Goal: Check status: Check status

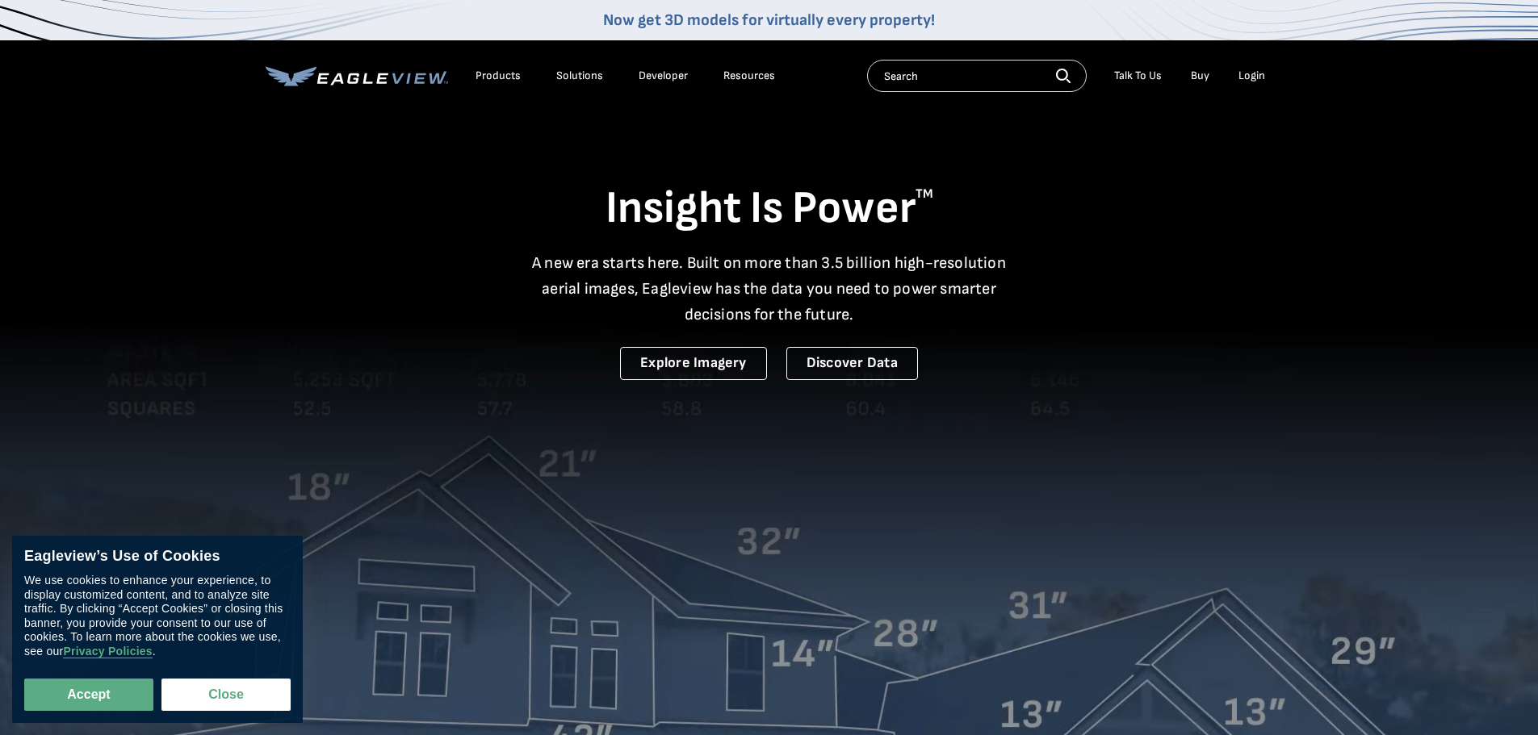
click at [1258, 75] on div "Login" at bounding box center [1251, 76] width 27 height 15
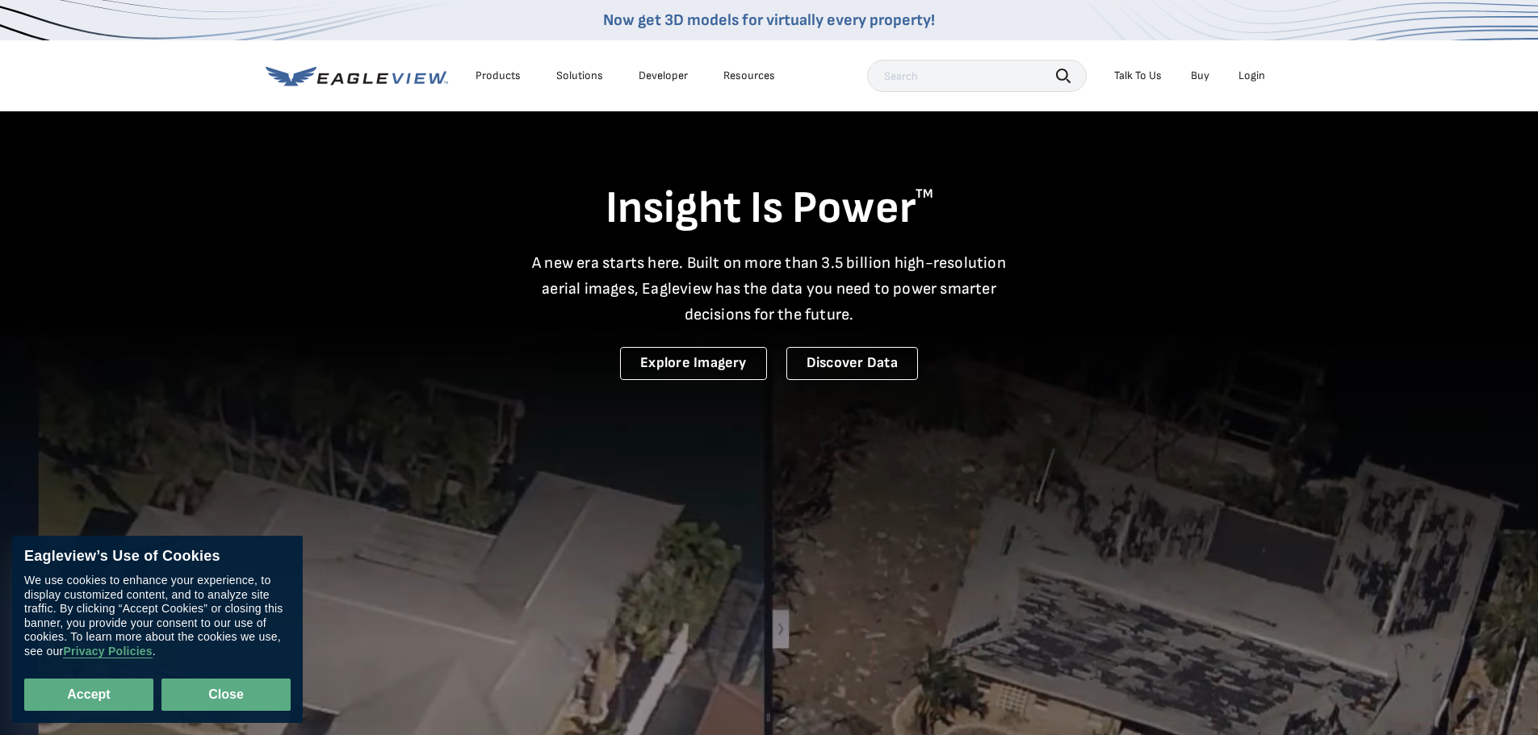
click at [253, 697] on button "Close" at bounding box center [225, 695] width 129 height 32
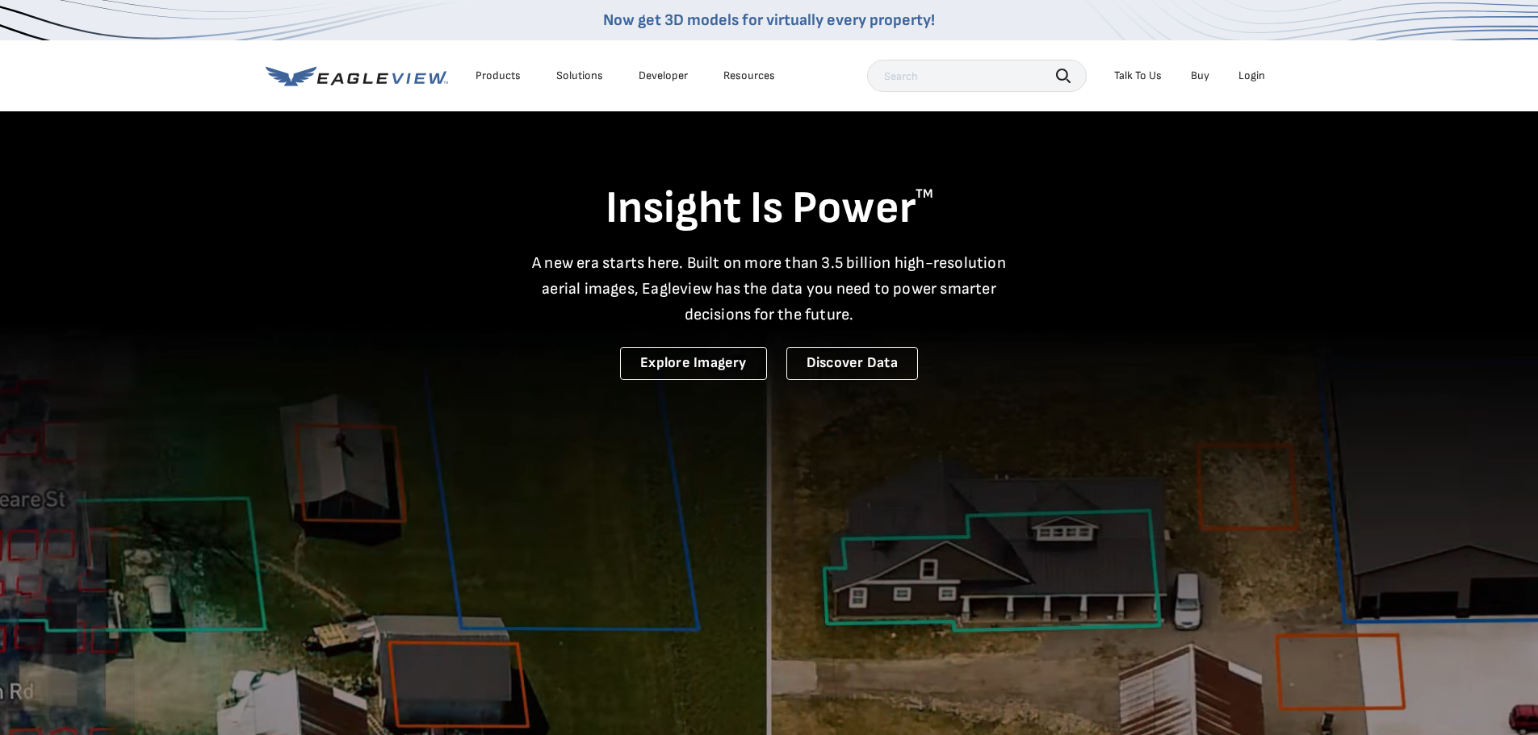
click at [1250, 75] on div "Login" at bounding box center [1251, 76] width 27 height 15
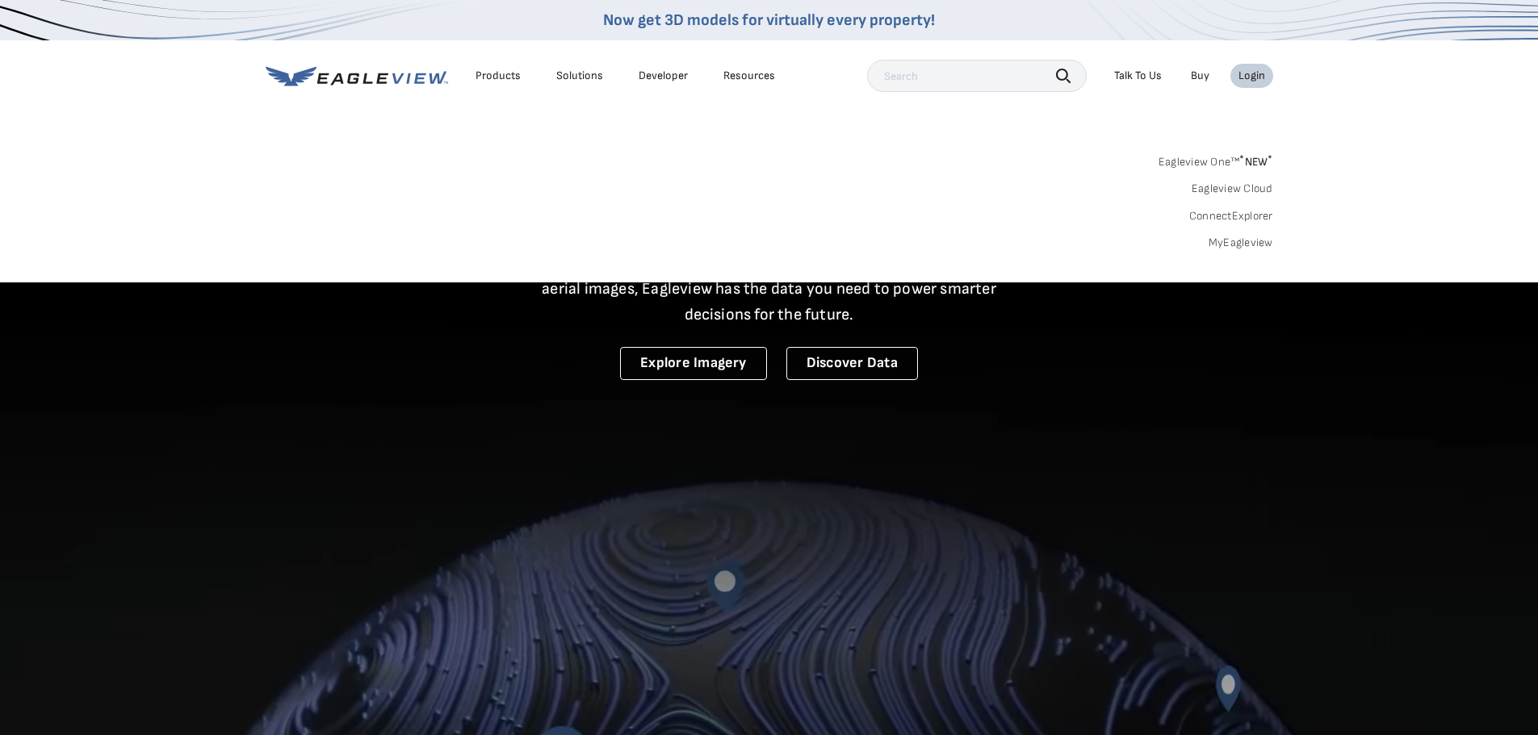
click at [1256, 69] on div "Login" at bounding box center [1251, 76] width 27 height 15
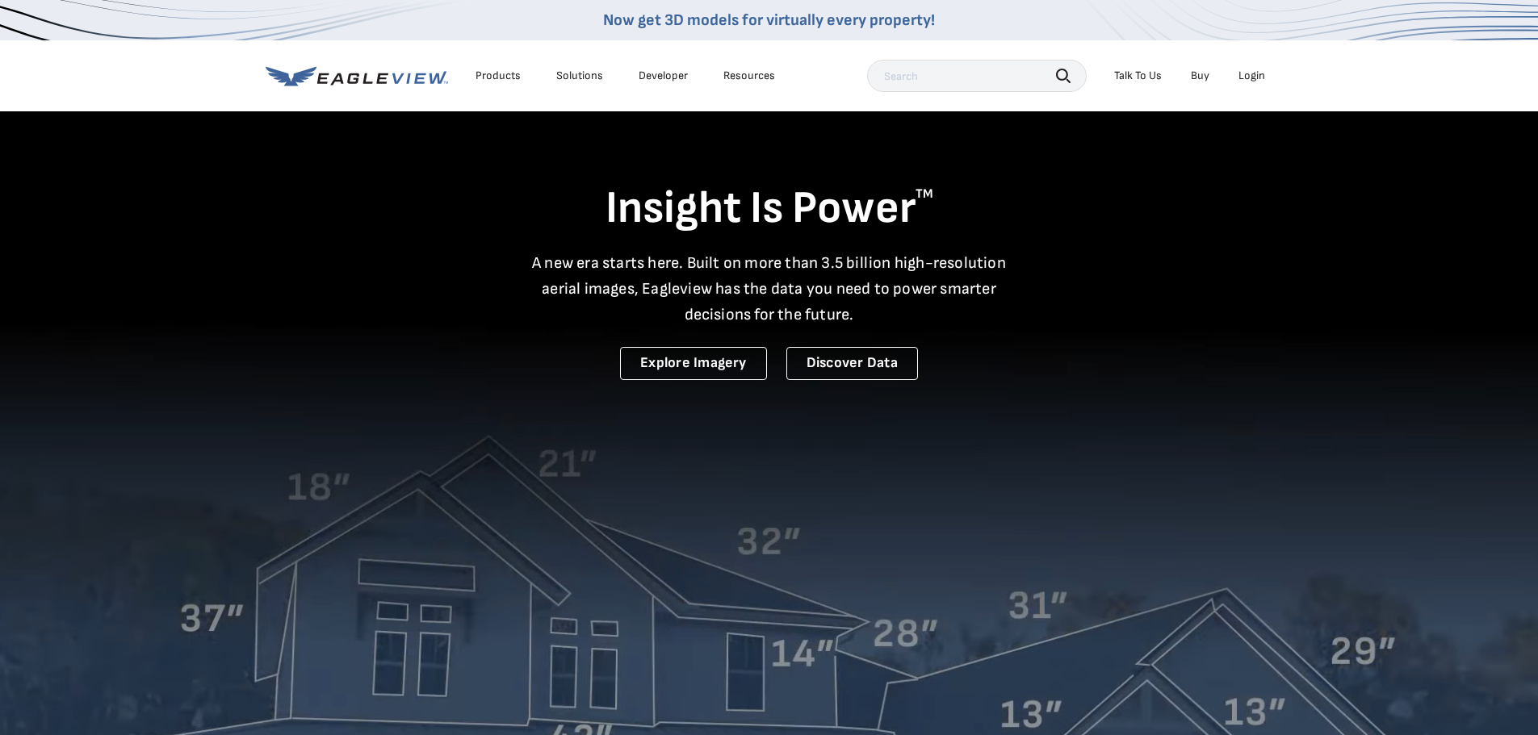
click at [1255, 71] on div "Login" at bounding box center [1251, 76] width 27 height 15
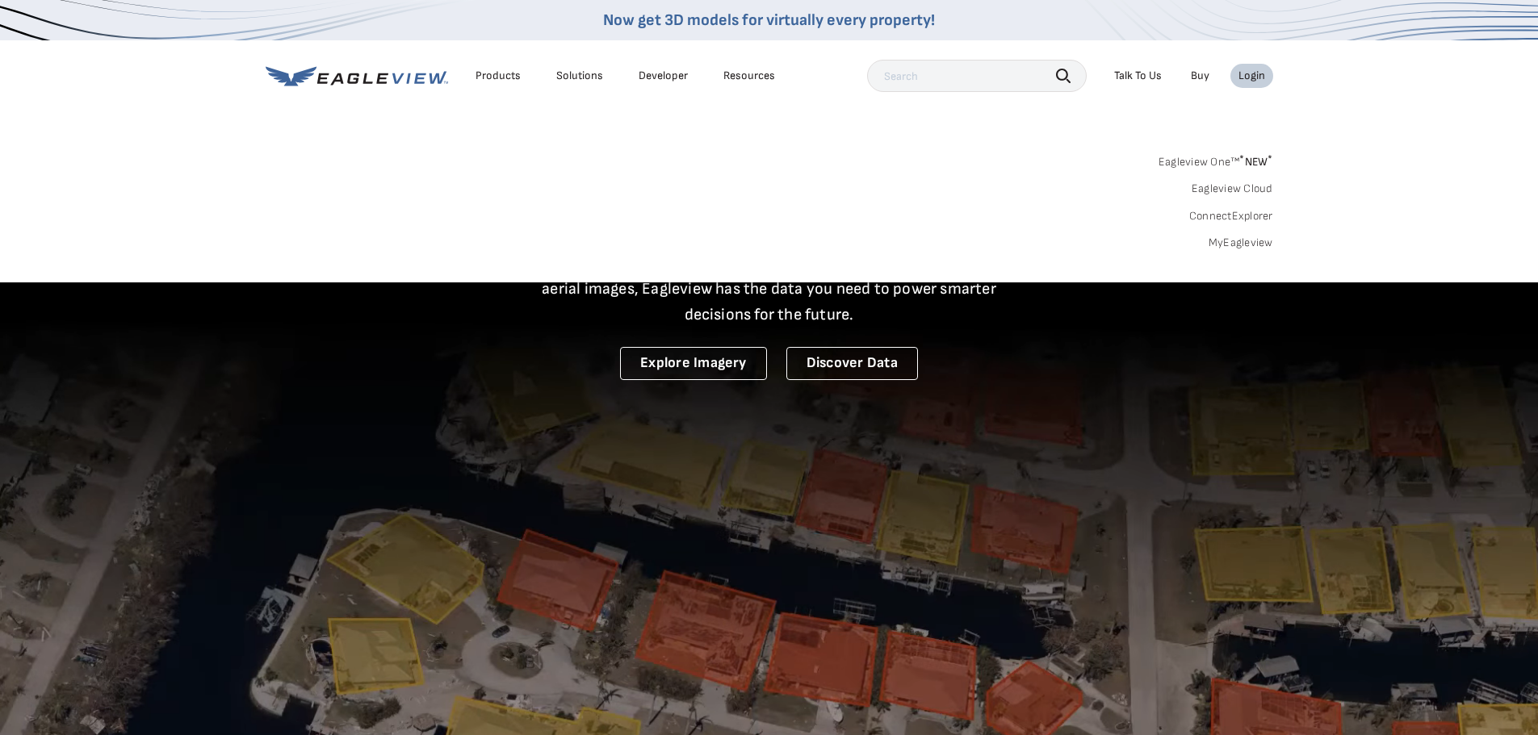
click at [1261, 242] on link "MyEagleview" at bounding box center [1241, 243] width 65 height 15
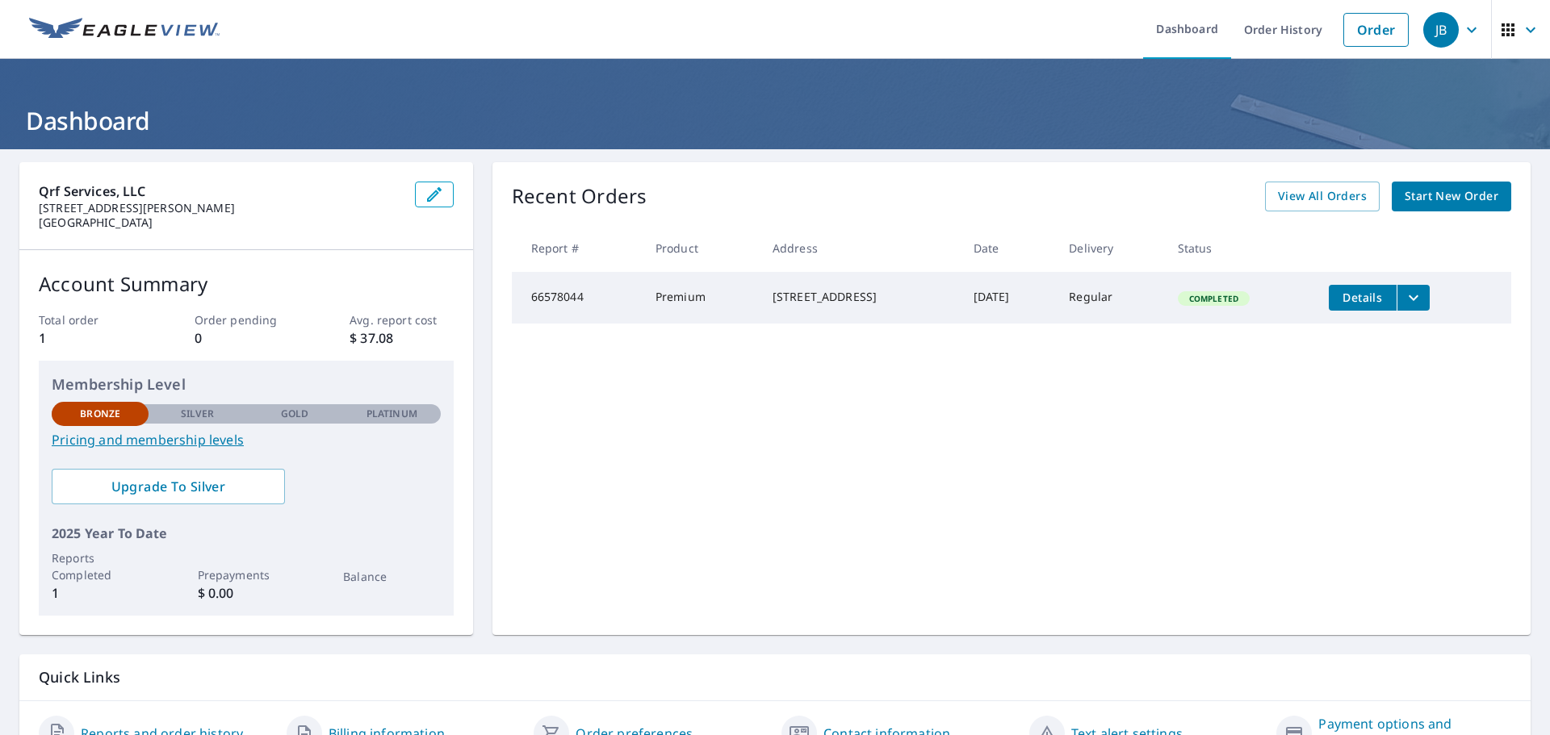
click at [1432, 312] on td "Details" at bounding box center [1413, 298] width 195 height 52
click at [1409, 302] on icon "filesDropdownBtn-66578044" at bounding box center [1413, 297] width 19 height 19
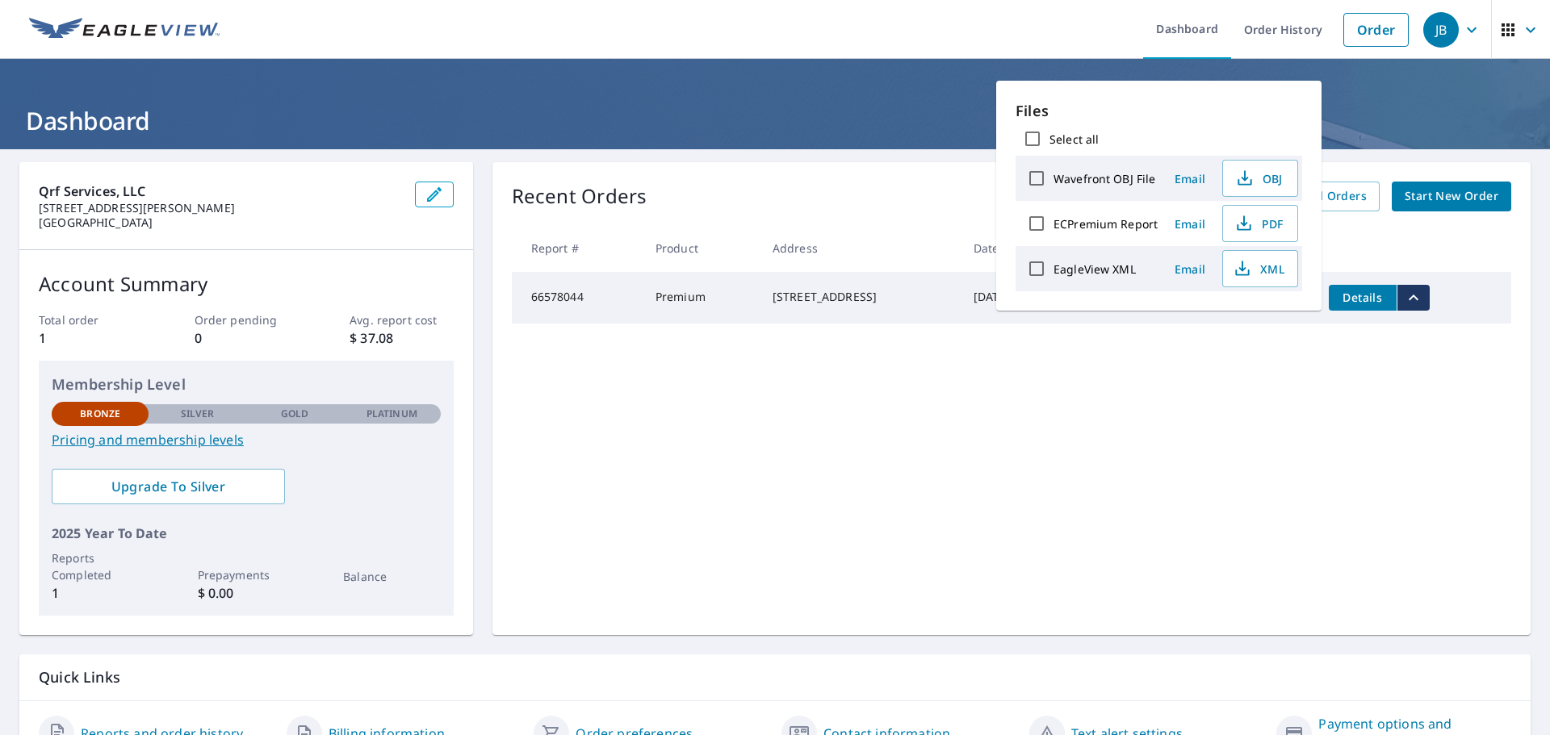
click at [1336, 401] on div "Recent Orders View All Orders Start New Order Report # Product Address Date Del…" at bounding box center [1011, 398] width 1038 height 473
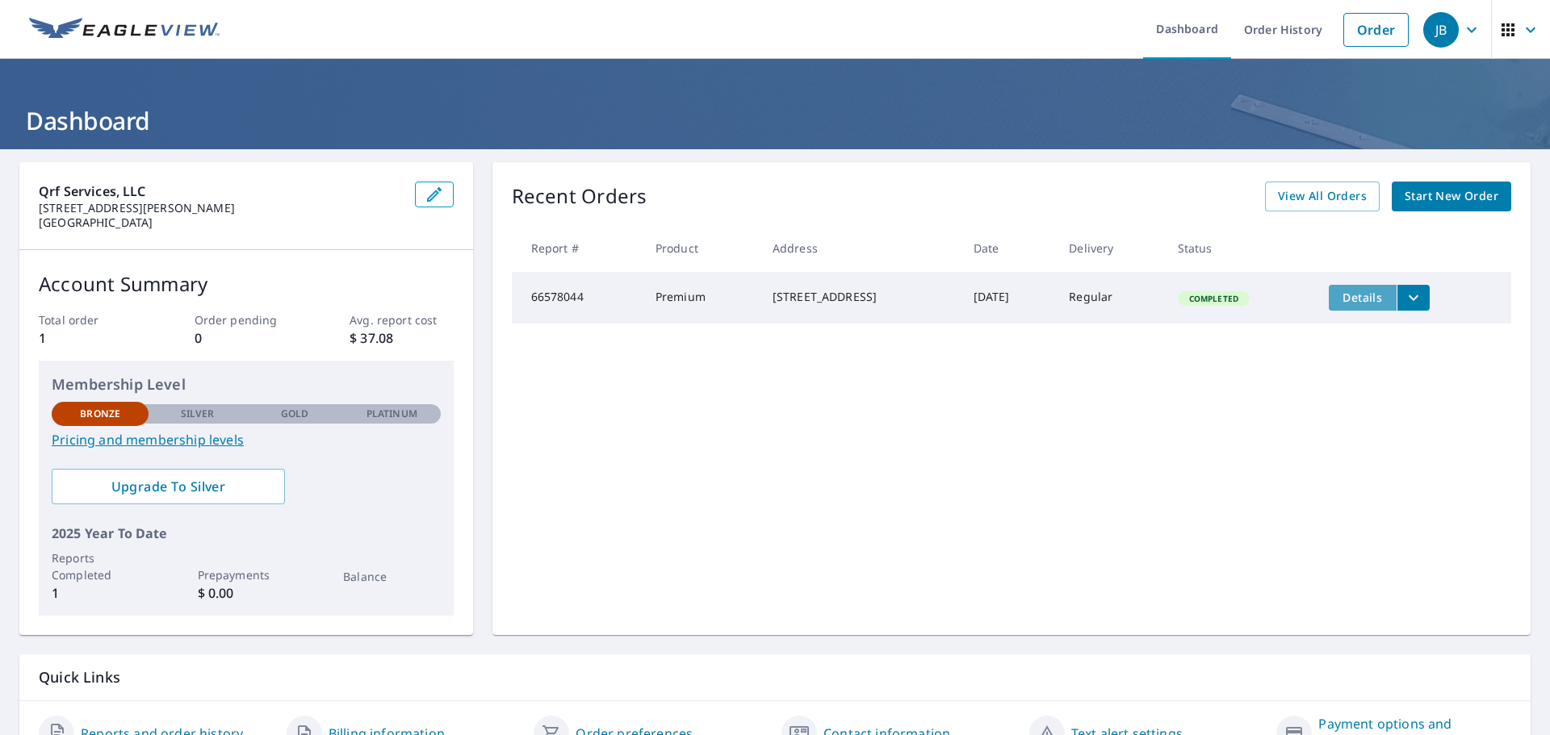
click at [1347, 295] on span "Details" at bounding box center [1363, 297] width 48 height 15
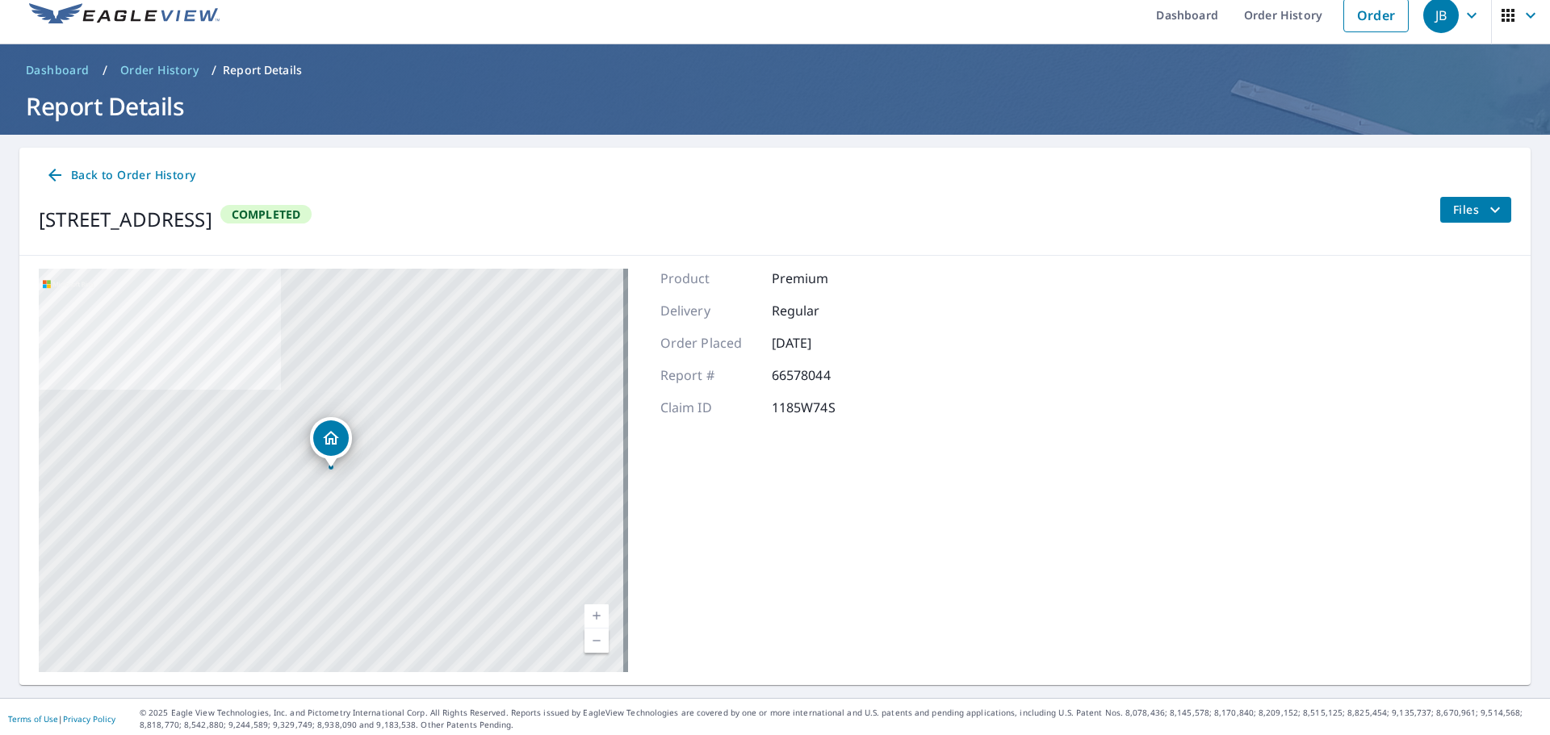
scroll to position [19, 0]
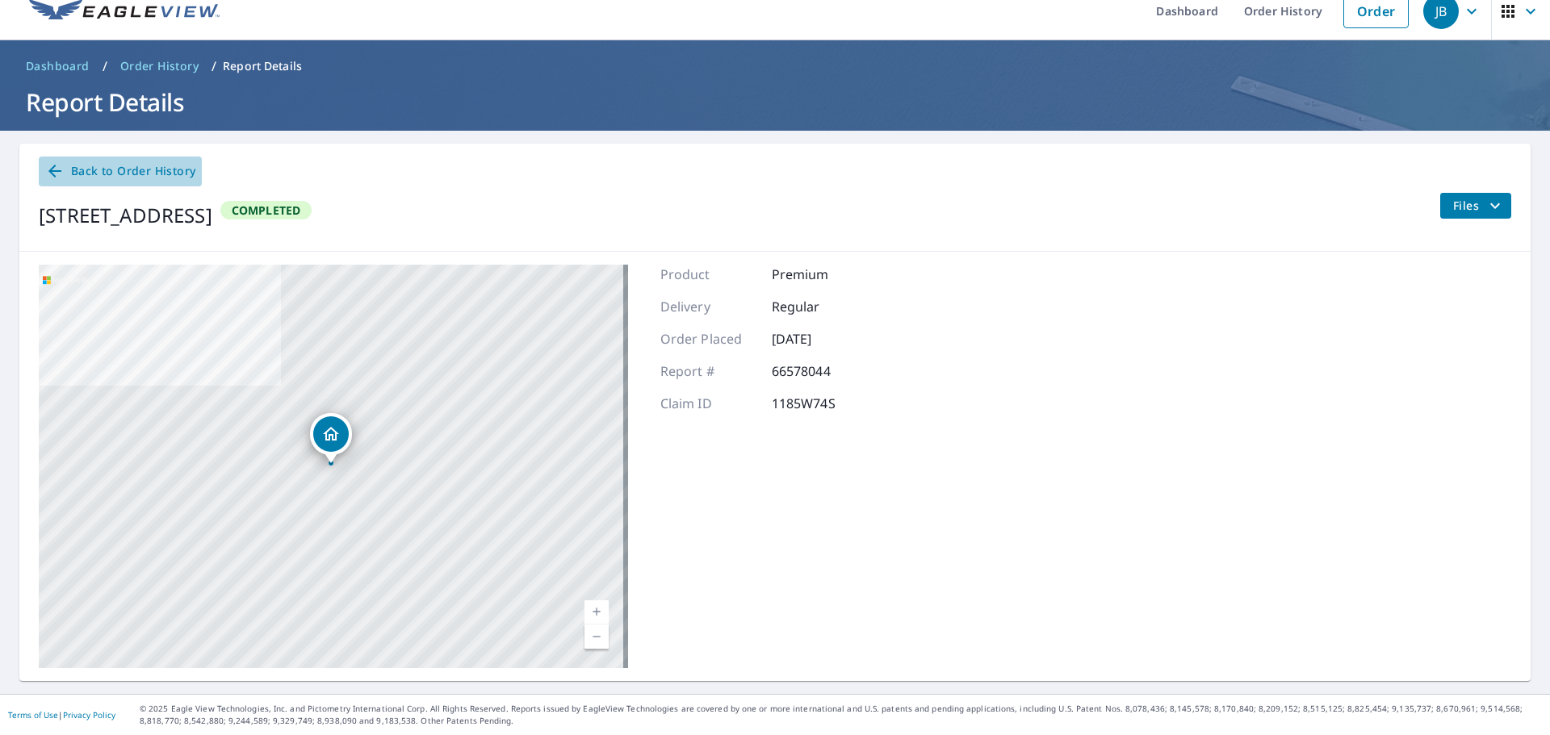
click at [89, 170] on span "Back to Order History" at bounding box center [120, 171] width 150 height 20
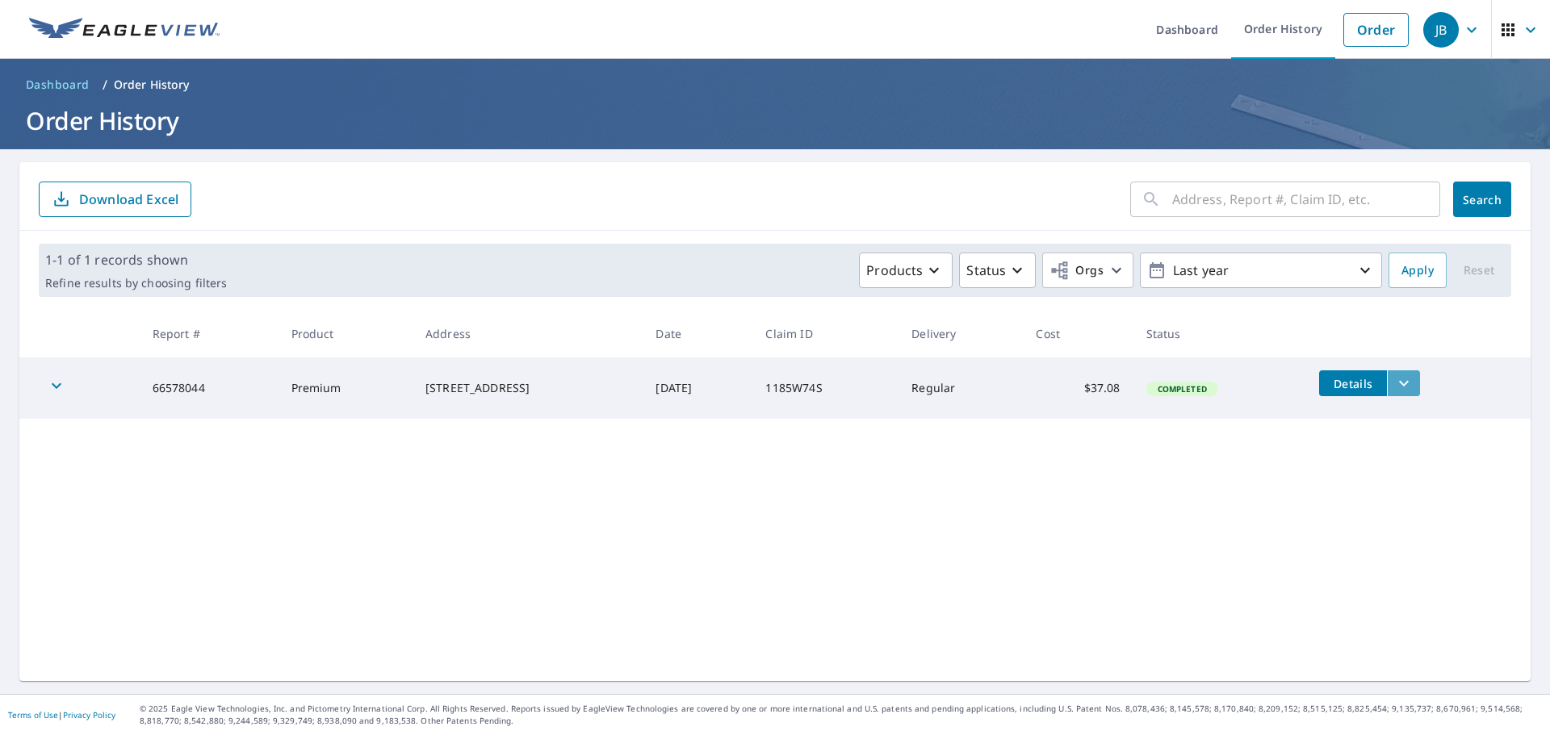
click at [1397, 386] on icon "filesDropdownBtn-66578044" at bounding box center [1403, 383] width 19 height 19
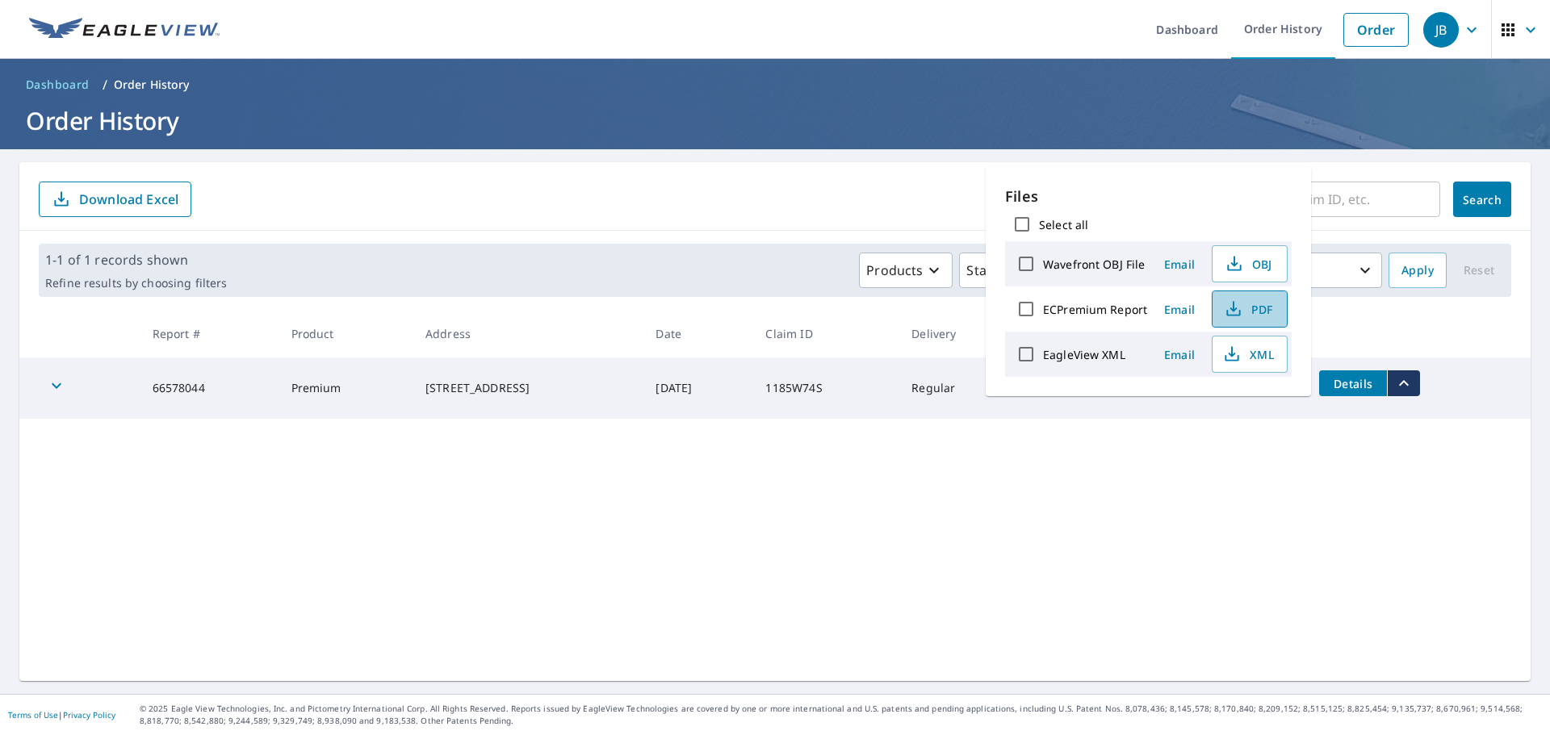
click at [1267, 306] on span "PDF" at bounding box center [1248, 309] width 52 height 19
click at [1024, 513] on div "​ Search Download Excel 1-1 of 1 records shown Refine results by choosing filte…" at bounding box center [774, 421] width 1511 height 519
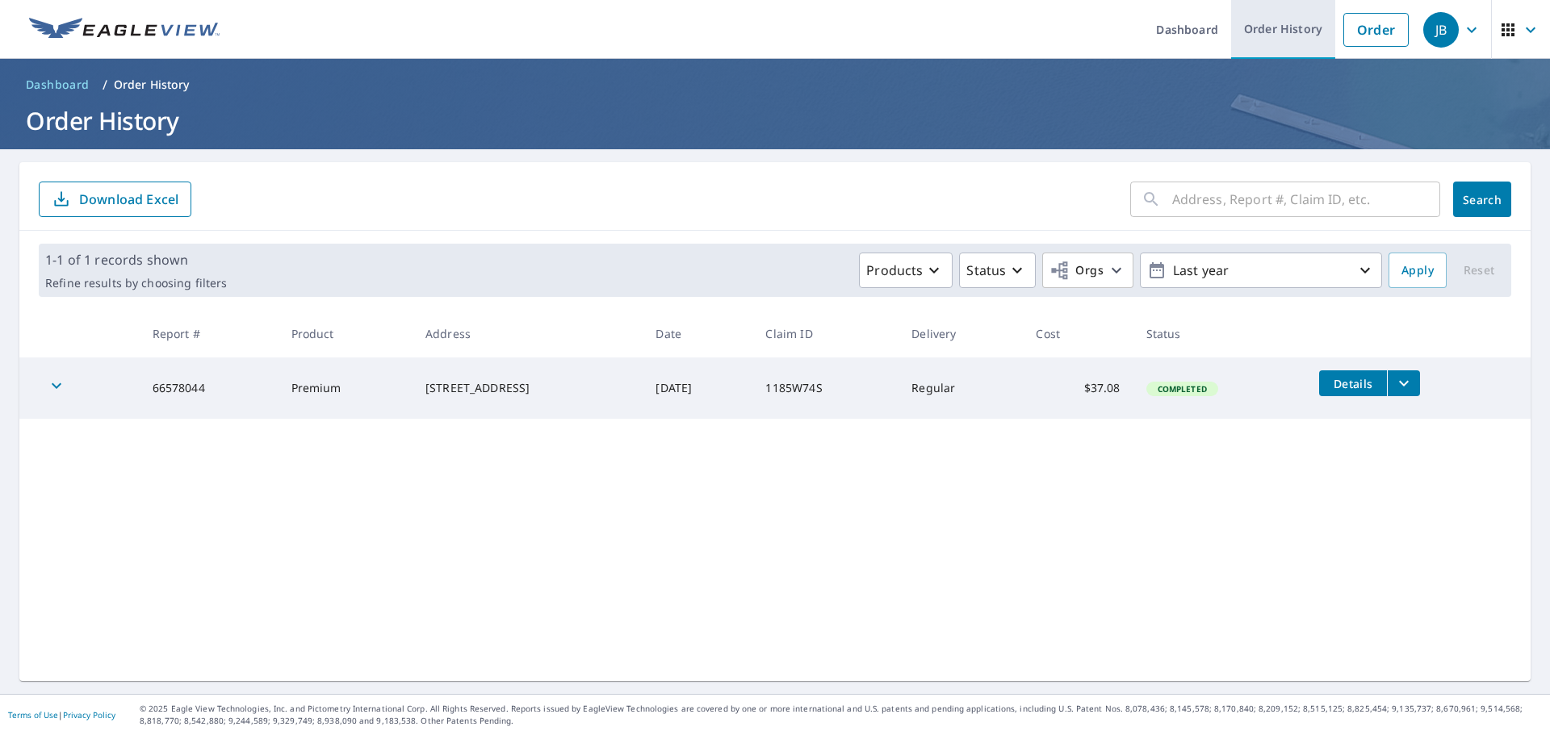
click at [1268, 36] on link "Order History" at bounding box center [1283, 29] width 104 height 59
click at [1523, 24] on icon "button" at bounding box center [1530, 29] width 19 height 19
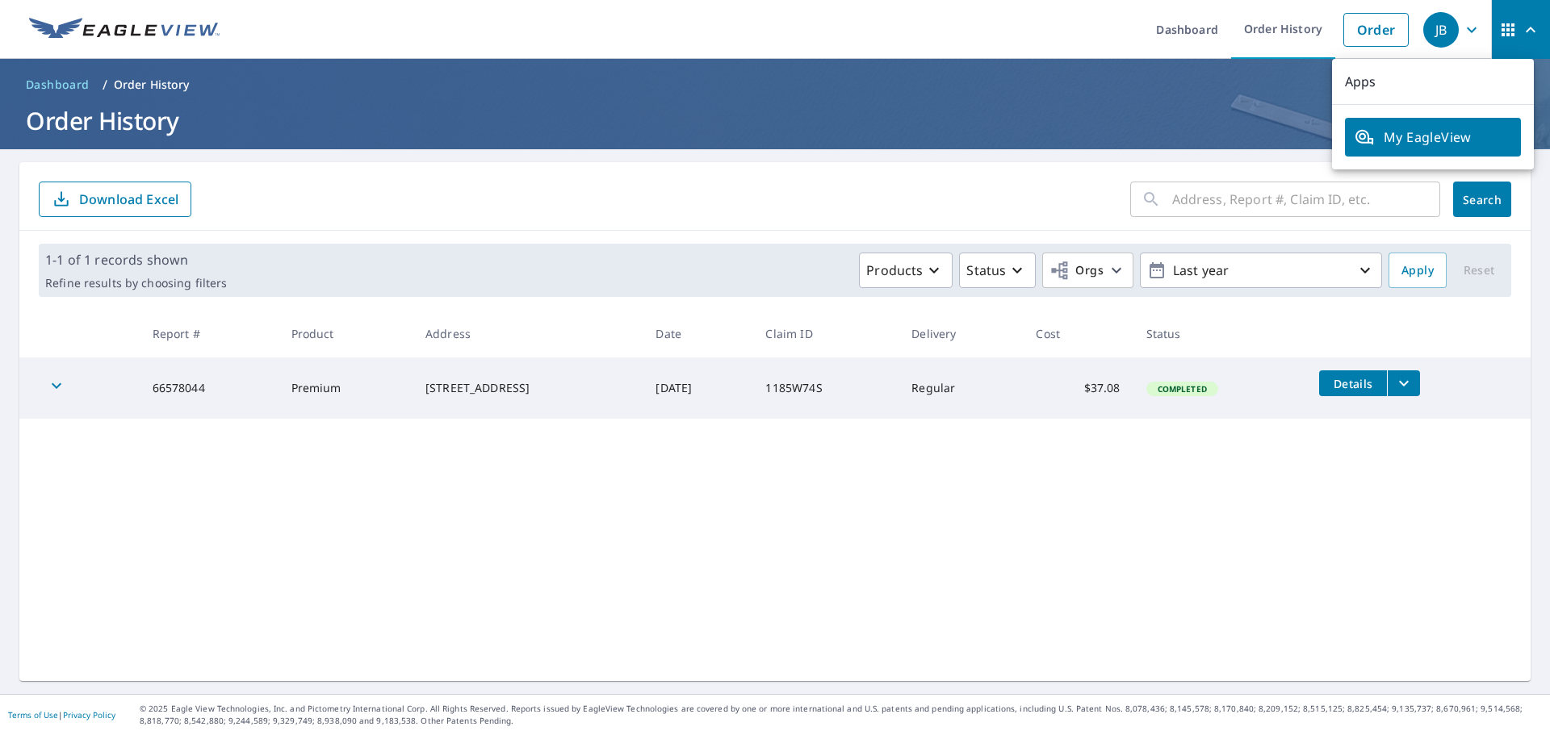
click at [1389, 136] on span "My EagleView" at bounding box center [1433, 137] width 157 height 19
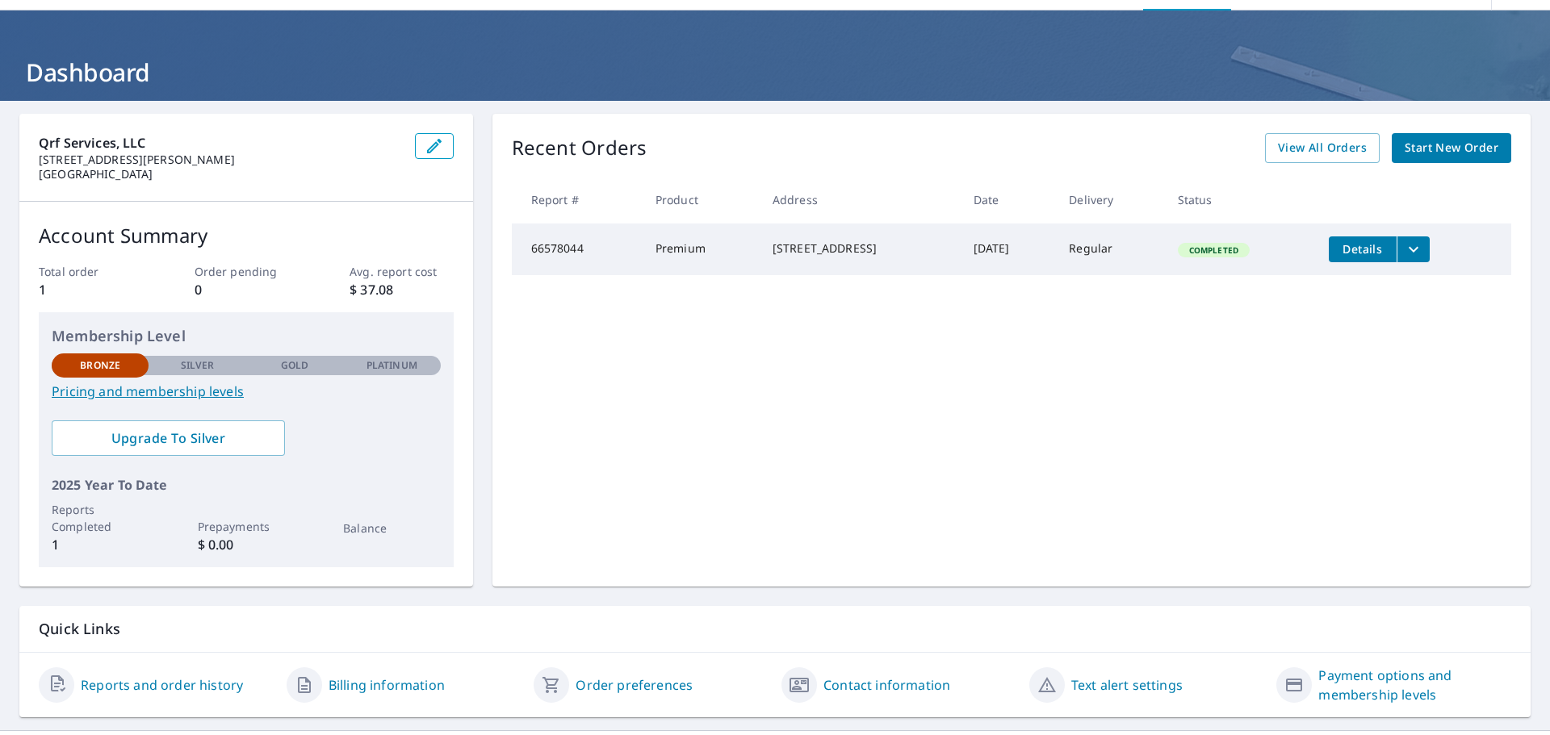
scroll to position [85, 0]
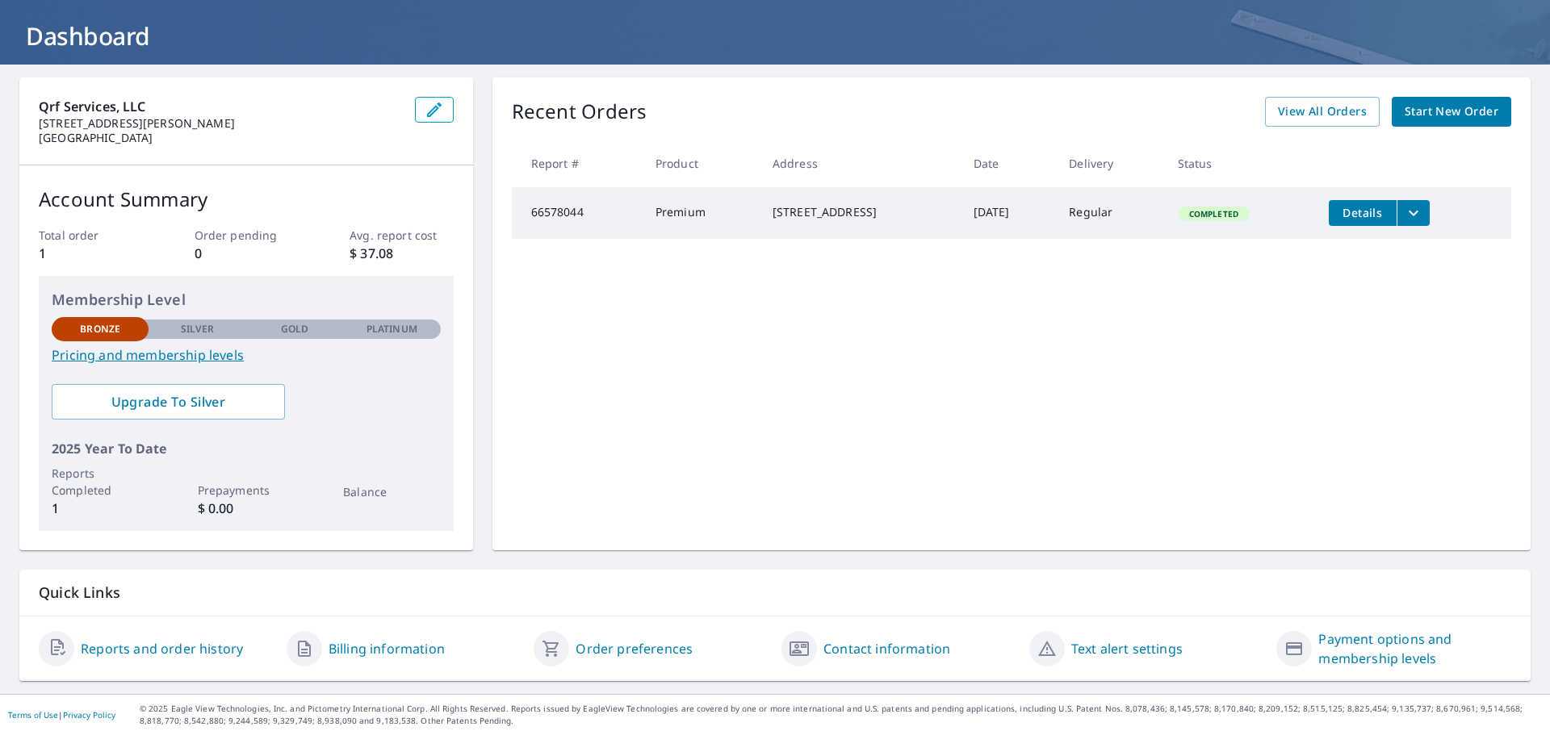
click at [362, 657] on link "Billing information" at bounding box center [387, 648] width 116 height 19
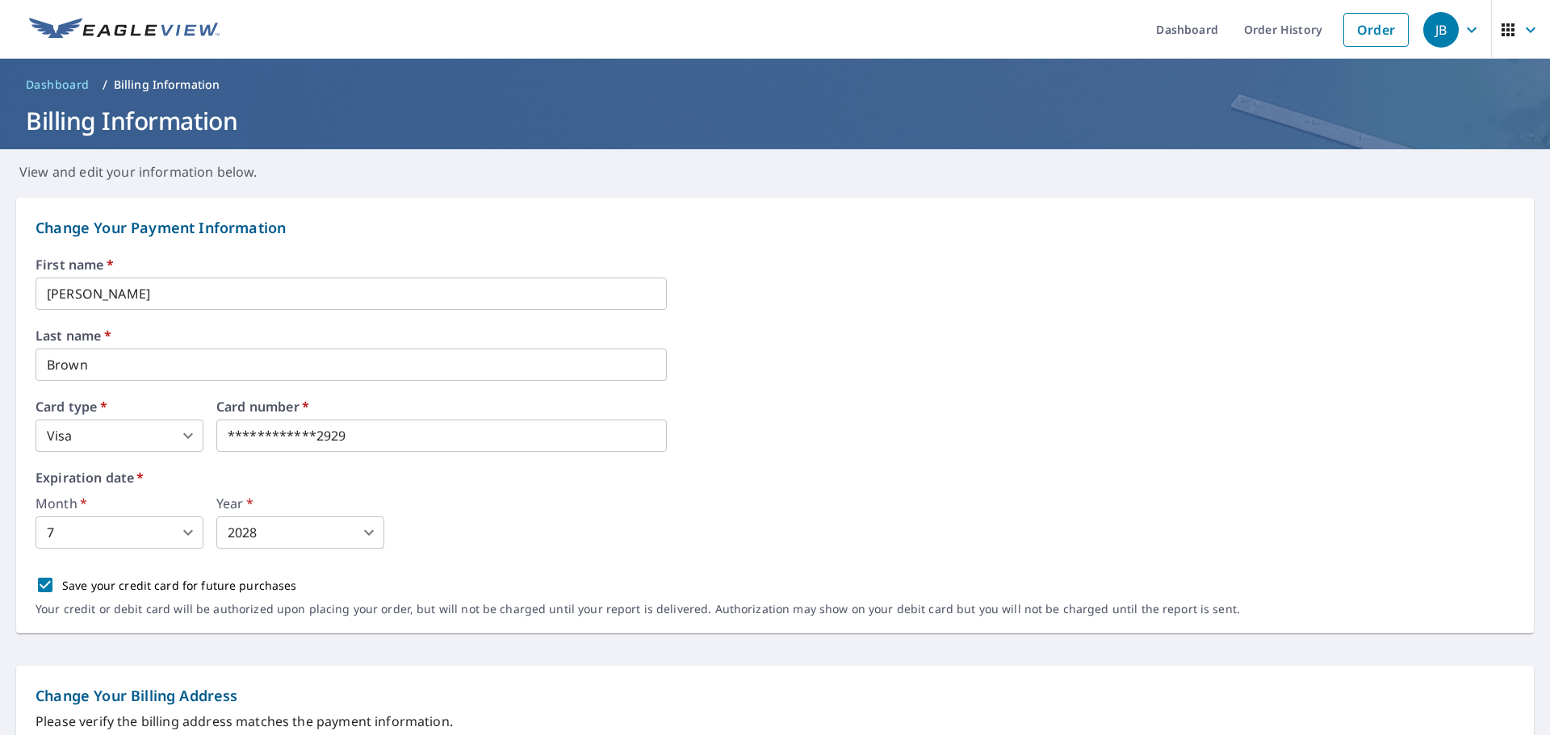
click at [46, 84] on span "Dashboard" at bounding box center [58, 85] width 64 height 16
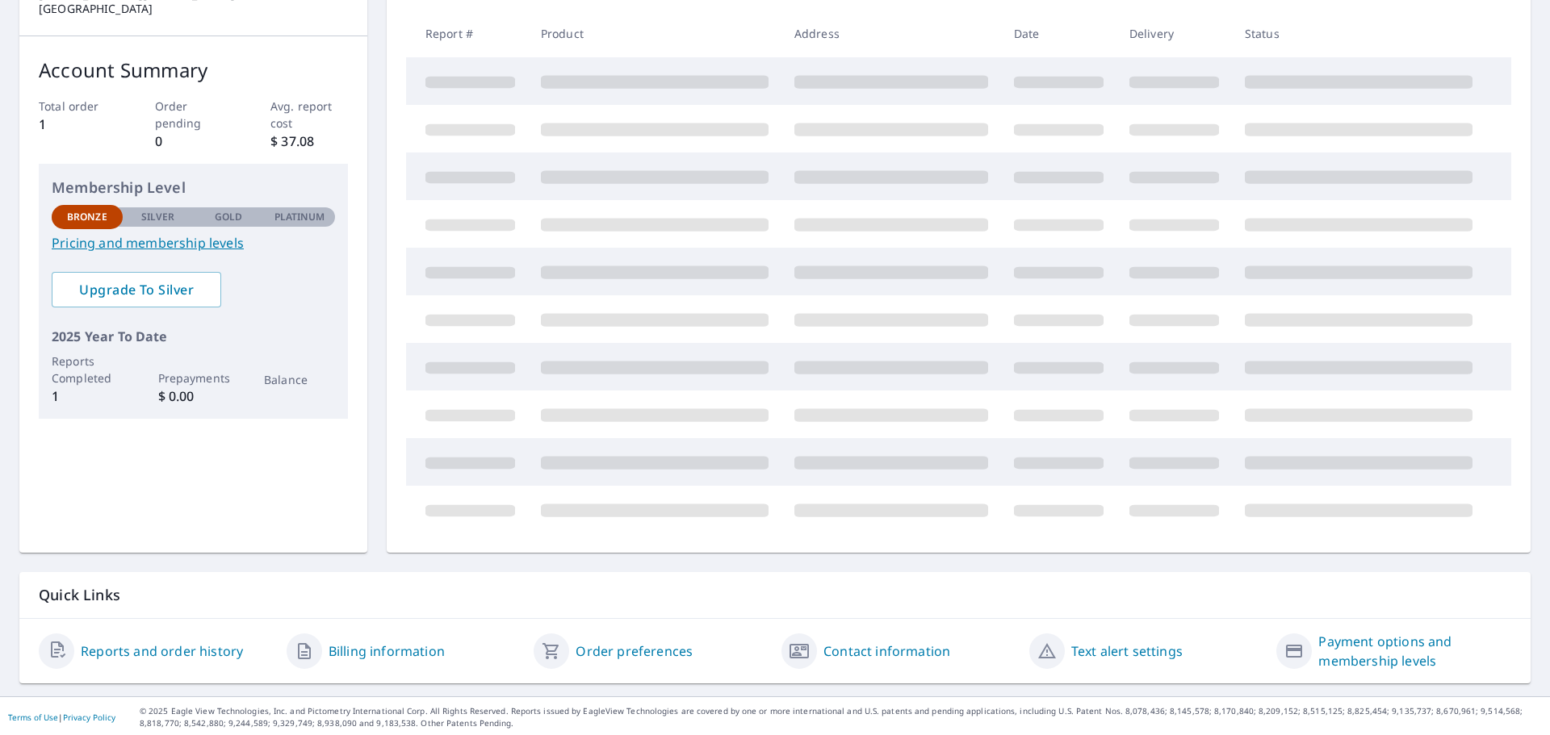
scroll to position [216, 0]
click at [174, 650] on link "Reports and order history" at bounding box center [162, 648] width 162 height 19
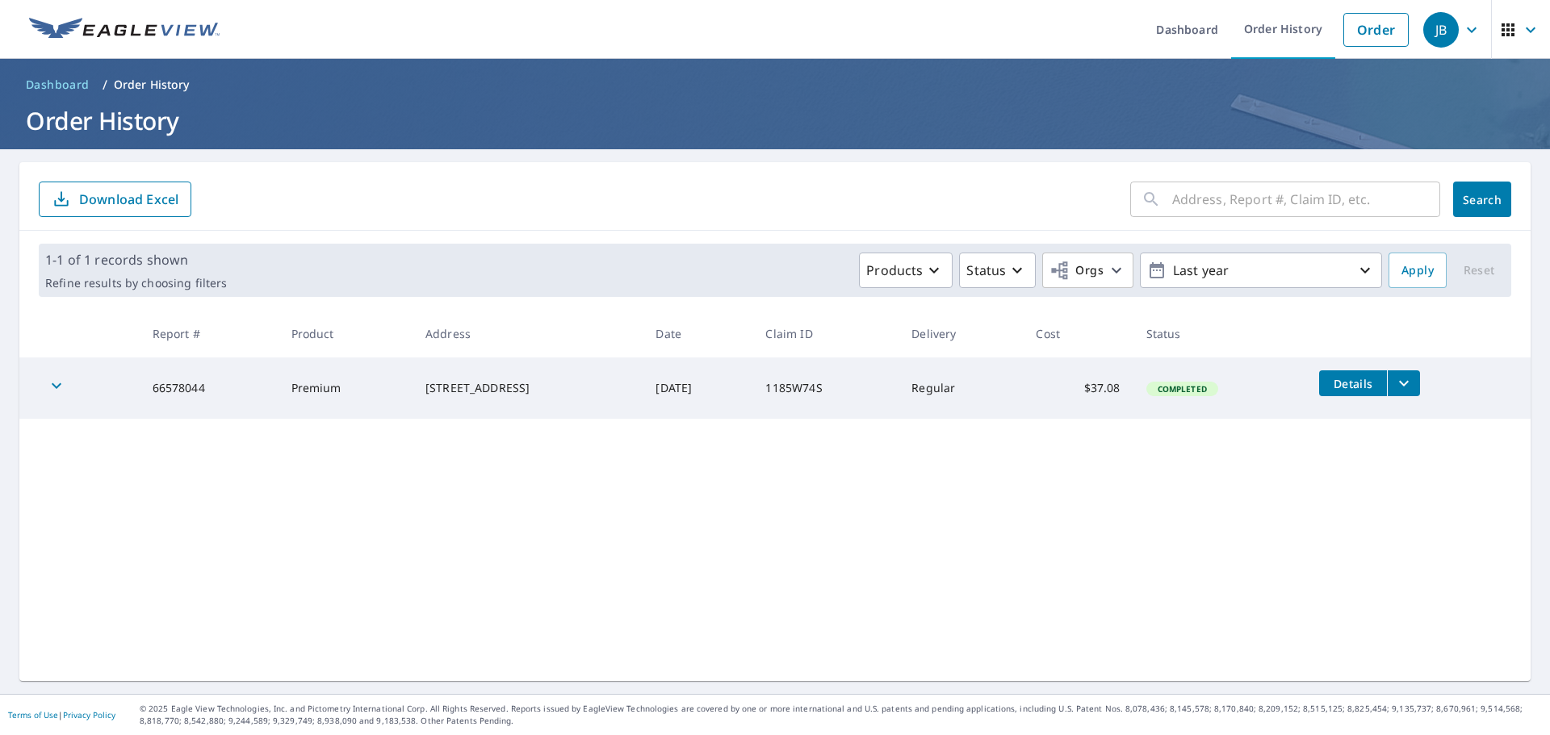
click at [1398, 383] on icon "filesDropdownBtn-66578044" at bounding box center [1403, 383] width 19 height 19
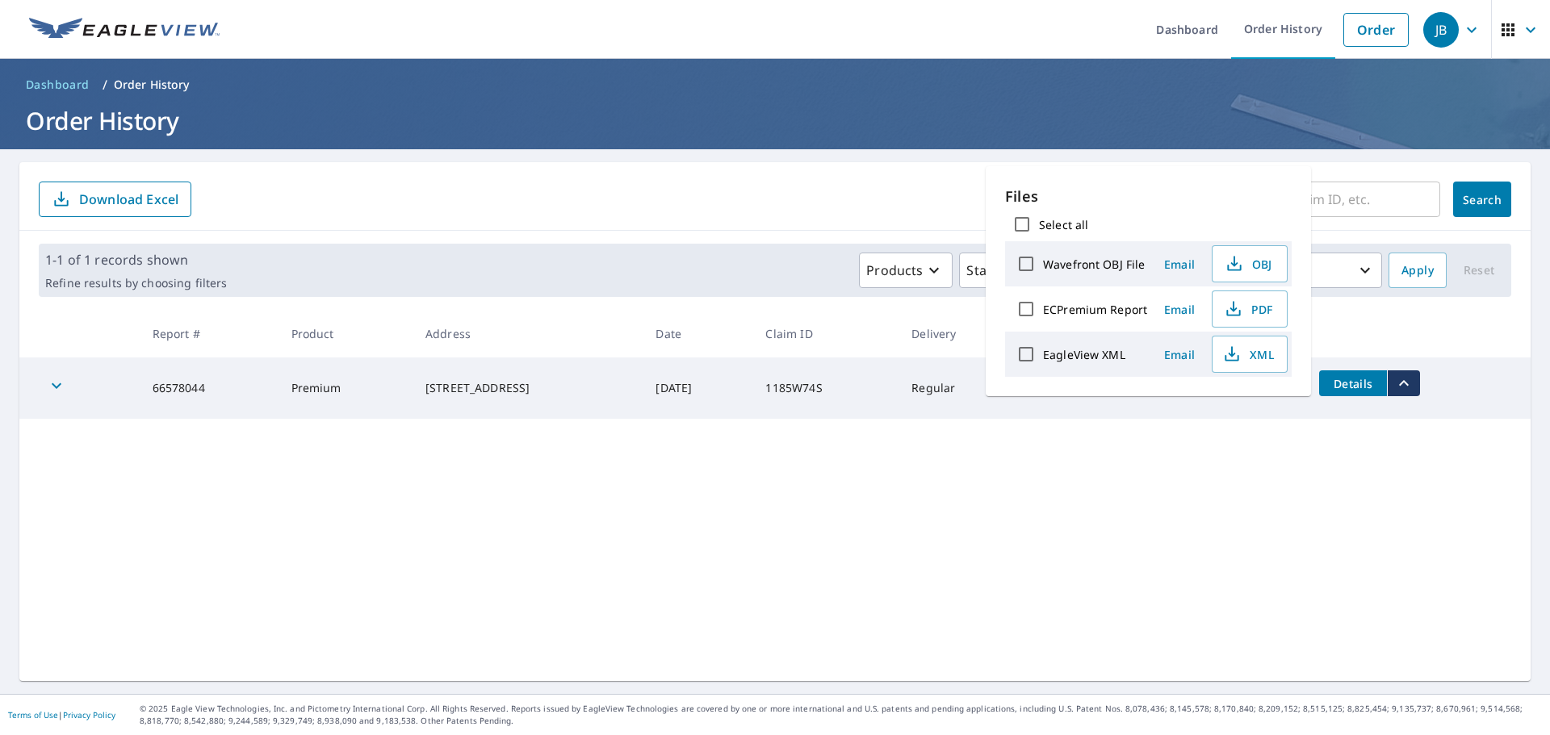
click at [1338, 441] on div "​ Search Download Excel 1-1 of 1 records shown Refine results by choosing filte…" at bounding box center [774, 421] width 1511 height 519
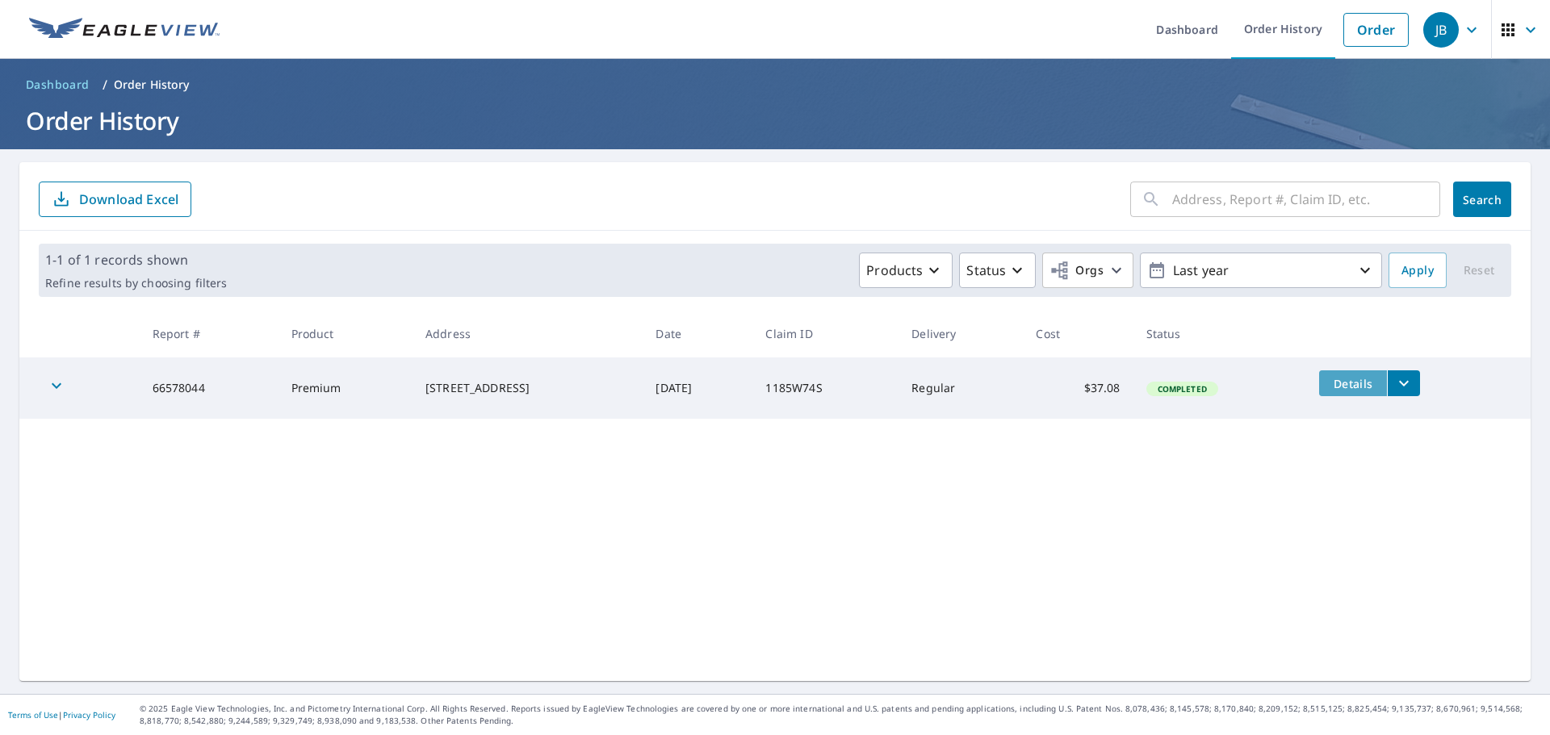
click at [1340, 386] on span "Details" at bounding box center [1353, 383] width 48 height 15
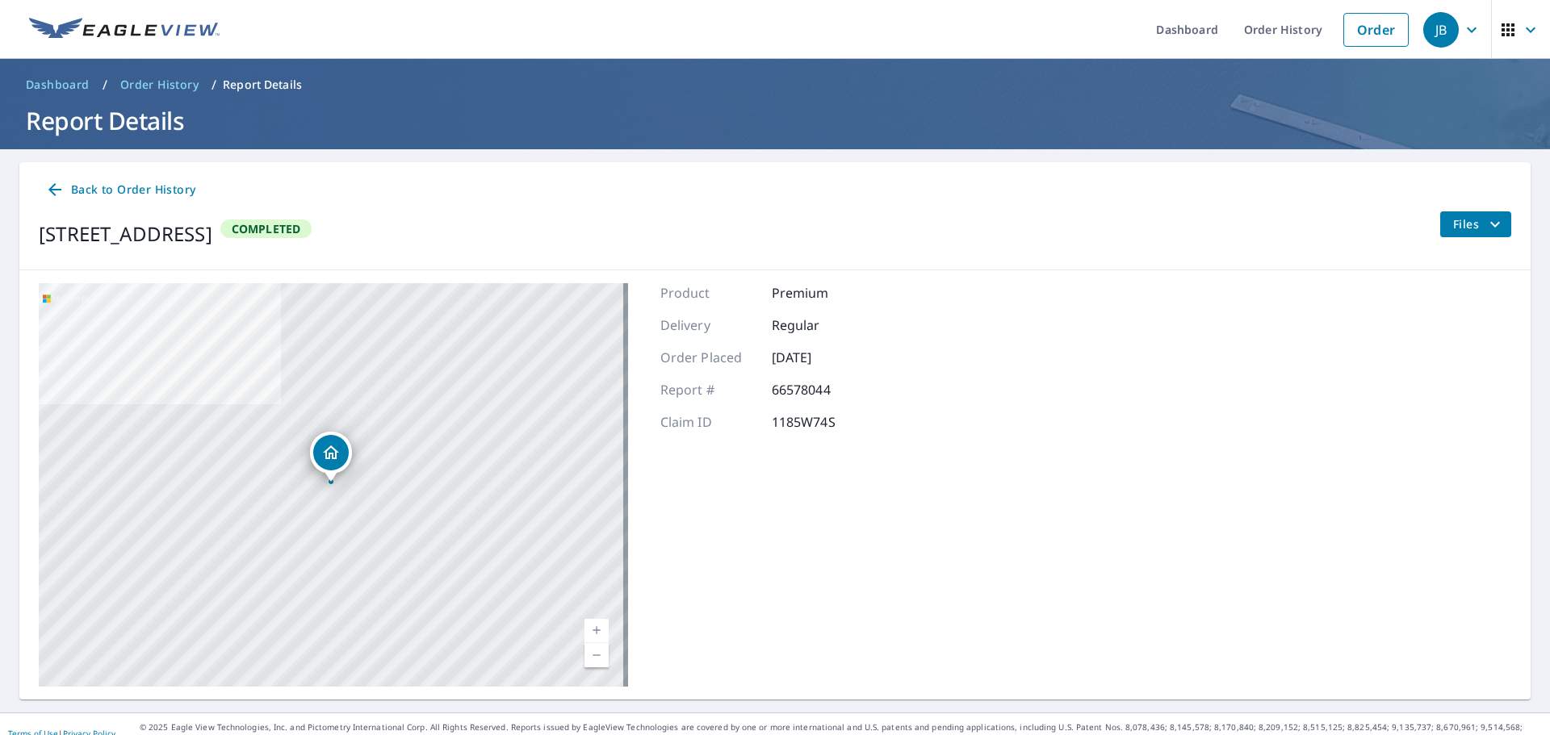
scroll to position [19, 0]
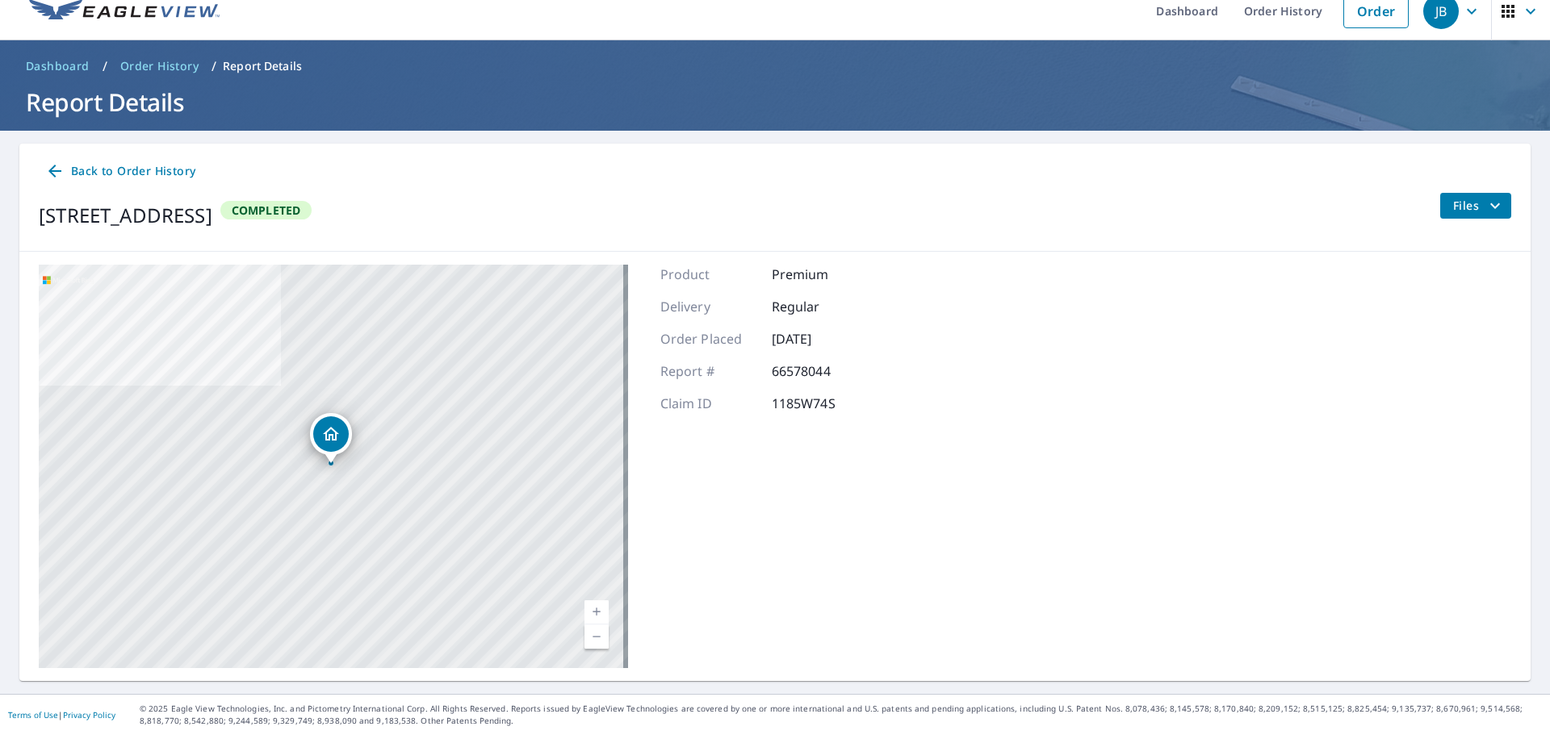
click at [1487, 204] on icon "filesDropdownBtn-66578044" at bounding box center [1494, 205] width 19 height 19
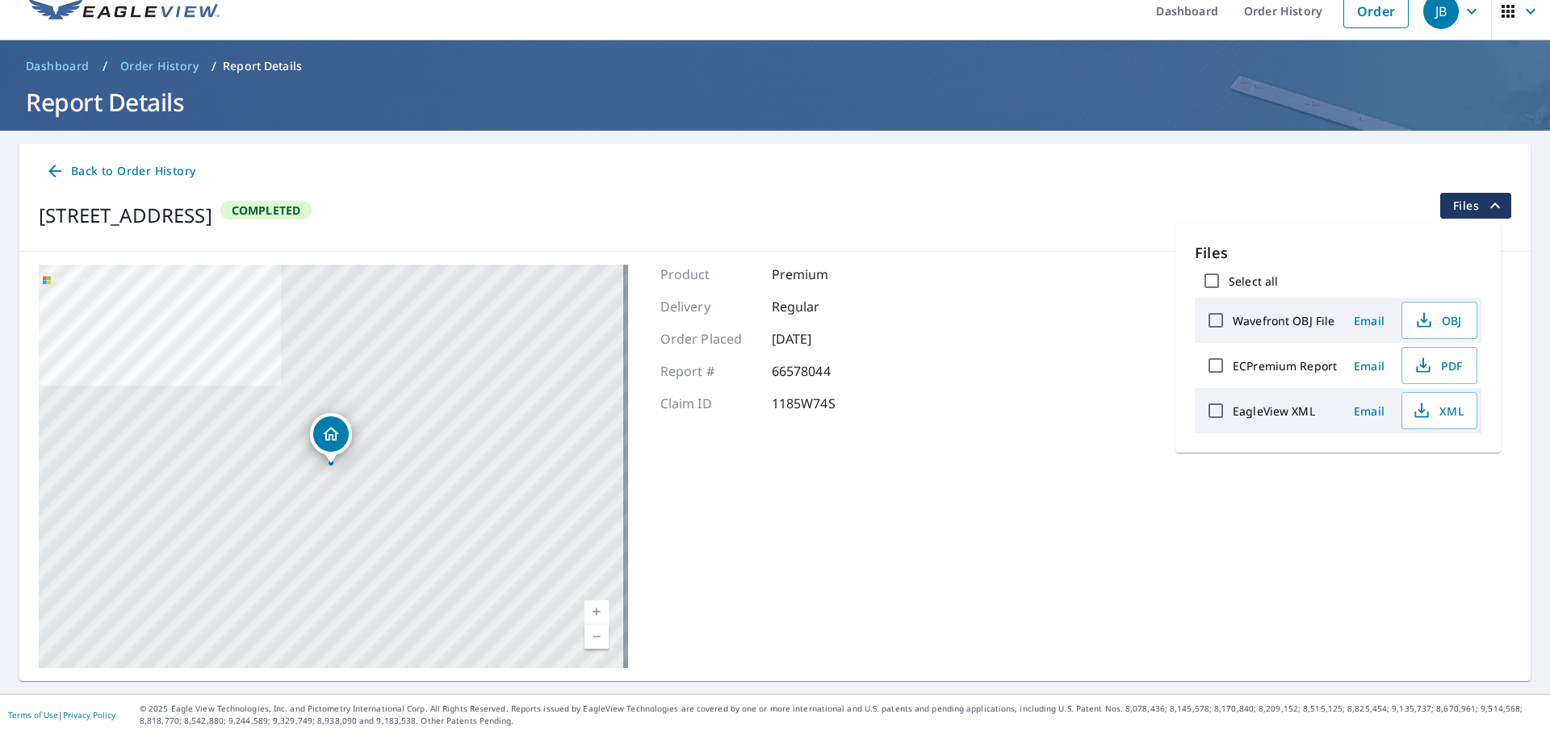
click at [86, 171] on span "Back to Order History" at bounding box center [120, 171] width 150 height 20
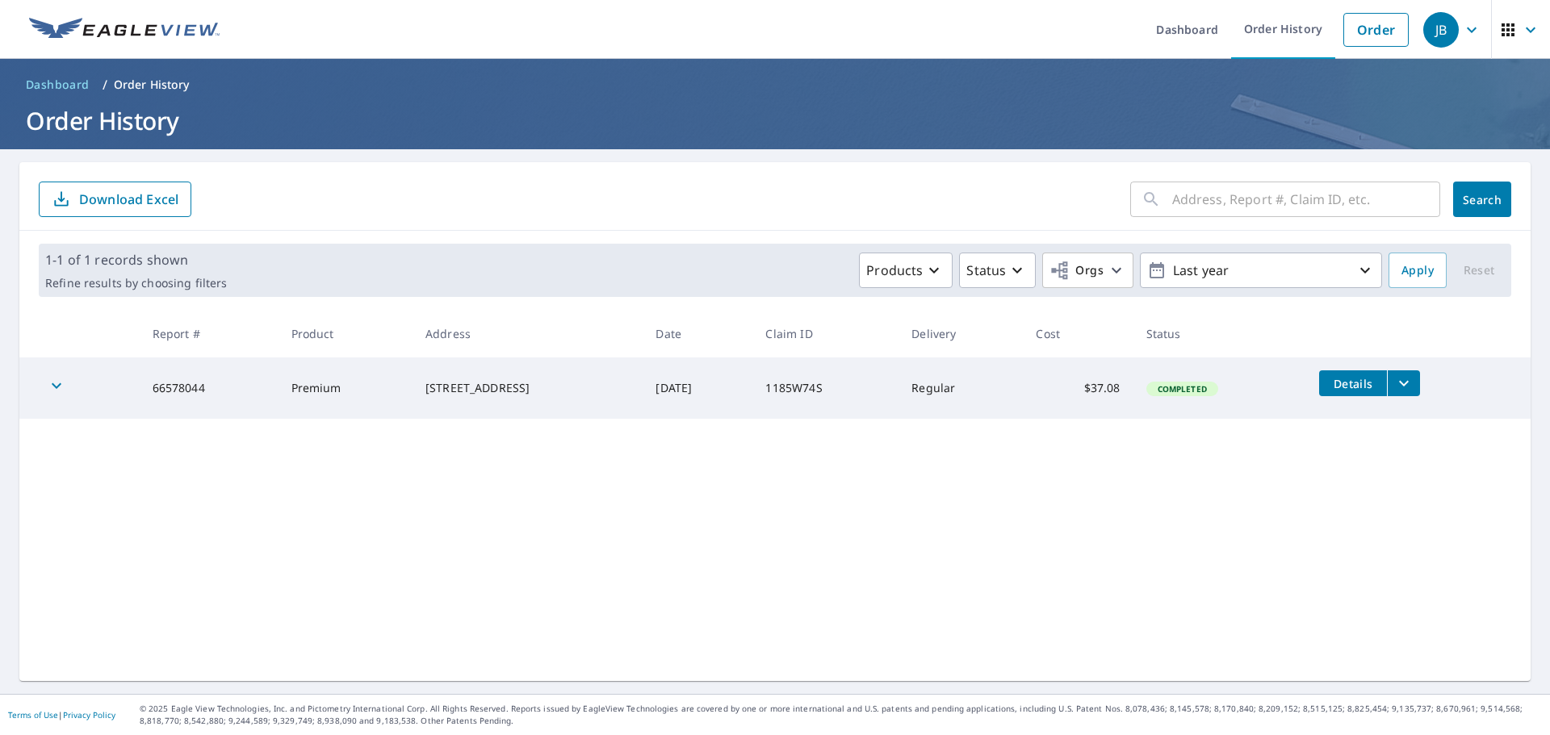
click at [1194, 205] on input "text" at bounding box center [1306, 199] width 268 height 45
type input "1740"
click at [1490, 199] on button "Search" at bounding box center [1482, 200] width 58 height 36
